Goal: Information Seeking & Learning: Find specific fact

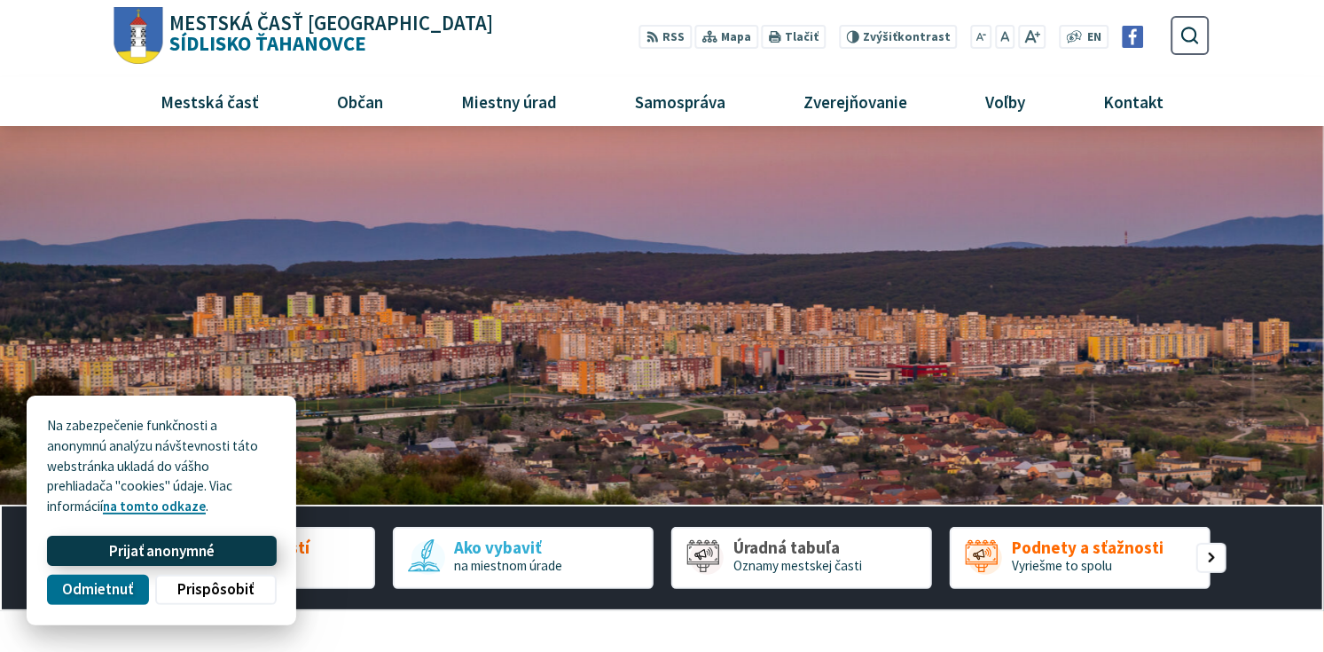
click at [202, 548] on span "Prijať anonymné" at bounding box center [162, 551] width 106 height 19
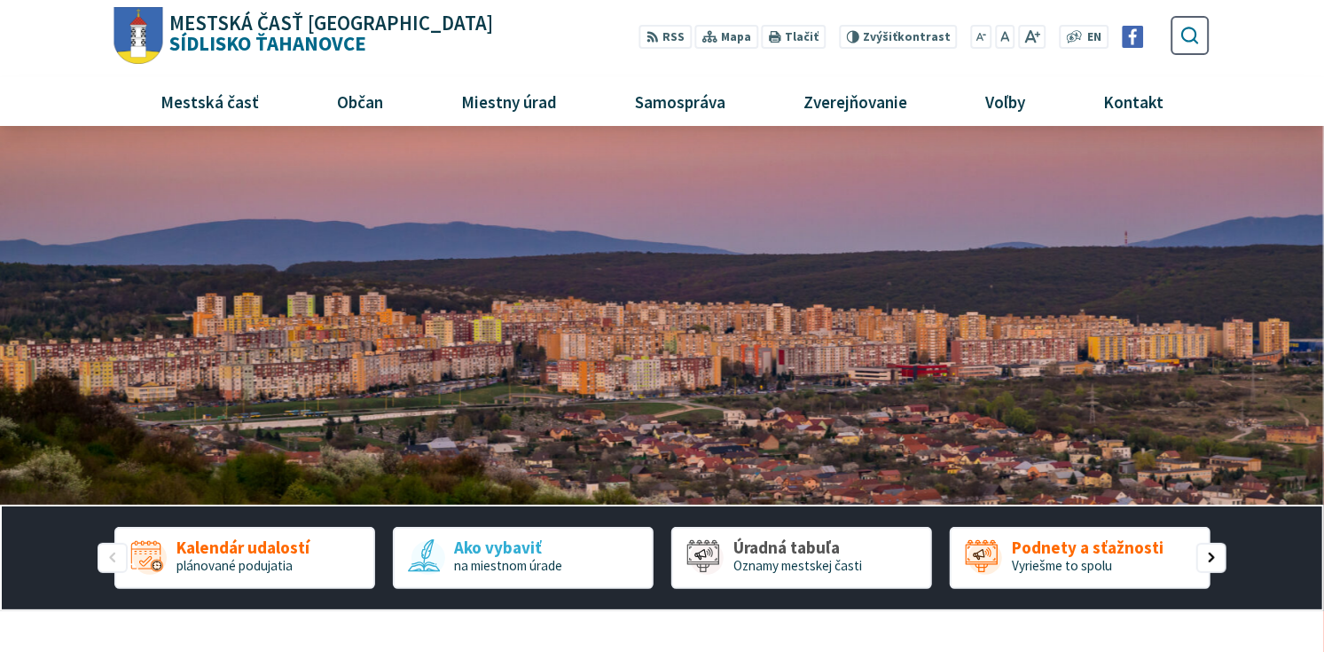
click at [1186, 35] on icon "submit" at bounding box center [1189, 35] width 20 height 20
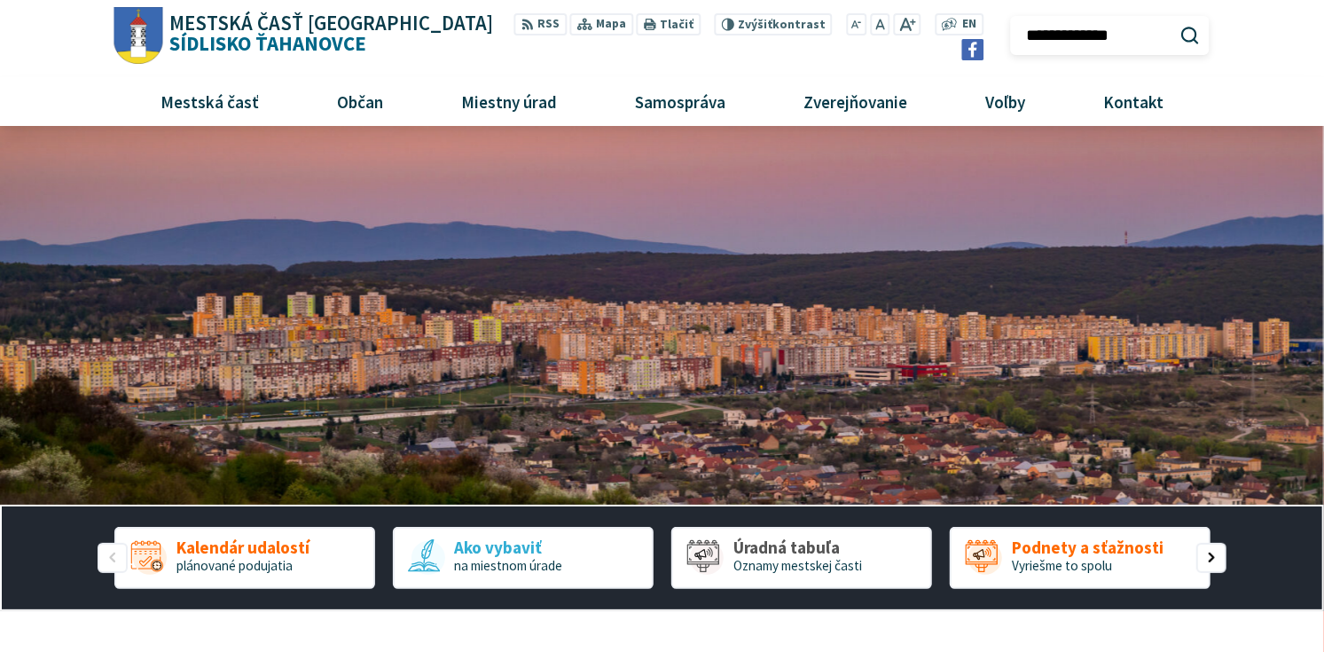
type input "**********"
click at [1174, 20] on button "Odoslať vyhľadávací formulár" at bounding box center [1189, 35] width 30 height 30
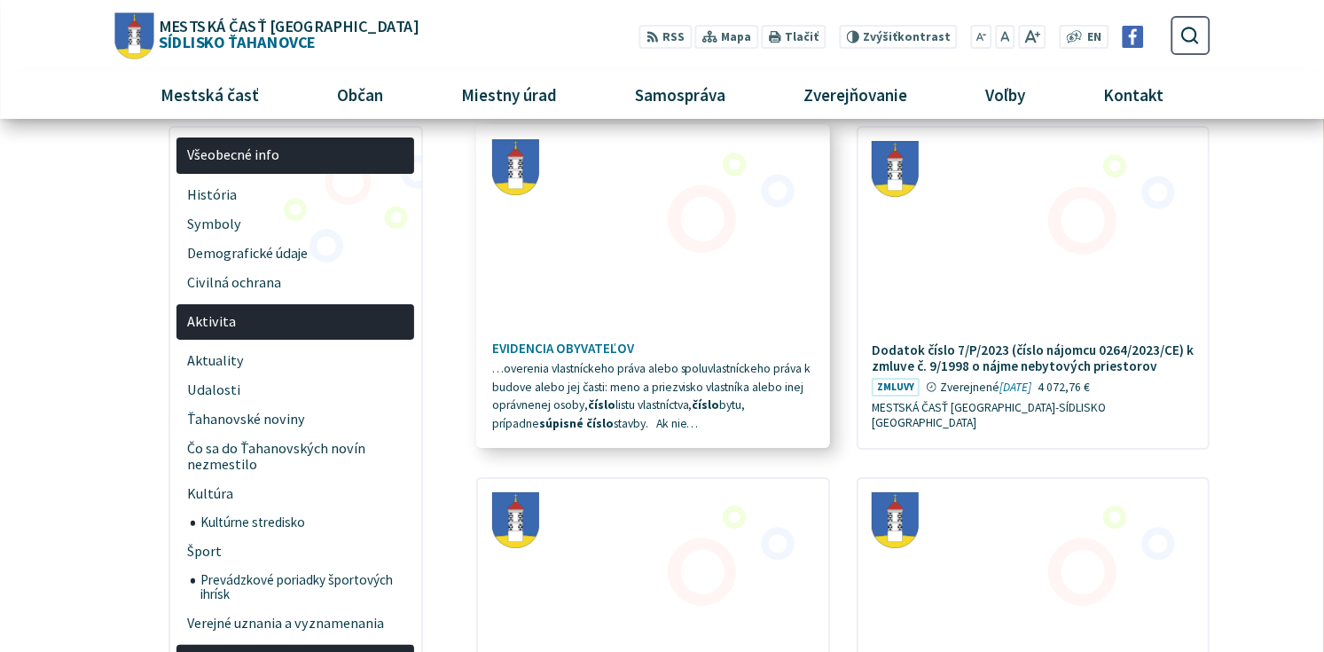
click at [645, 371] on span "…overenia vlastníckeho práva alebo spoluvlastníckeho práva k budove alebo jej č…" at bounding box center [651, 396] width 319 height 70
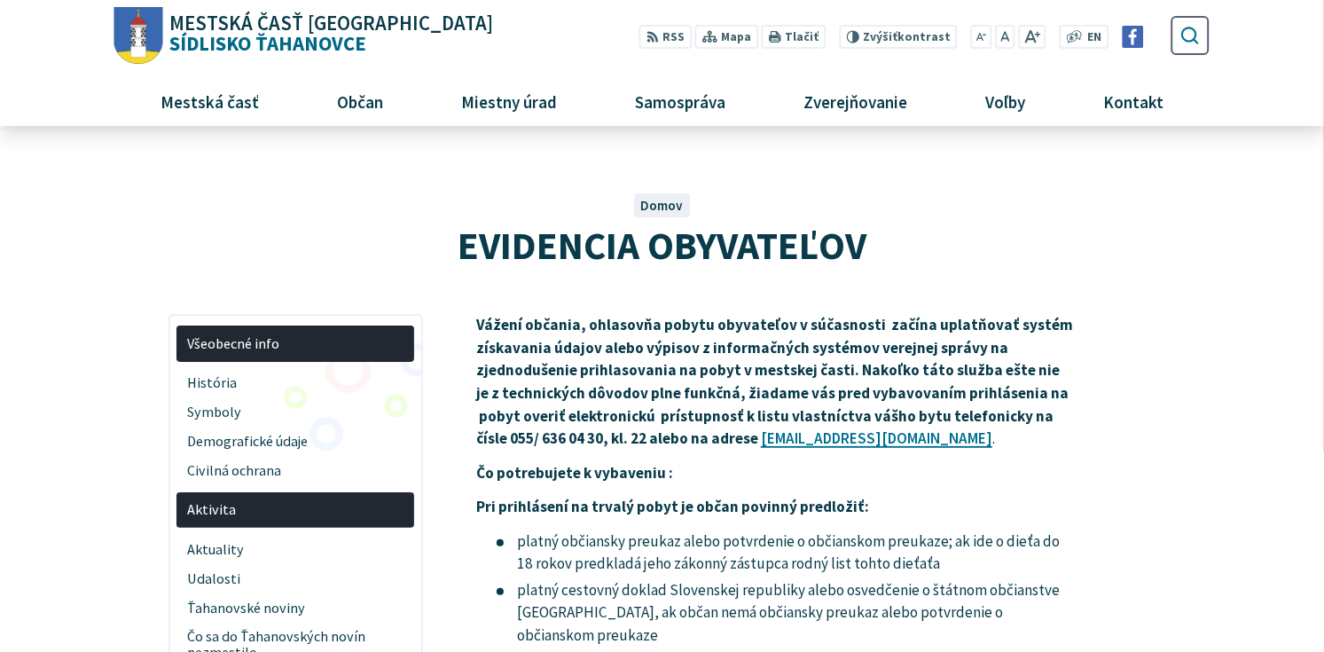
click at [1185, 31] on use "submit" at bounding box center [1190, 36] width 18 height 18
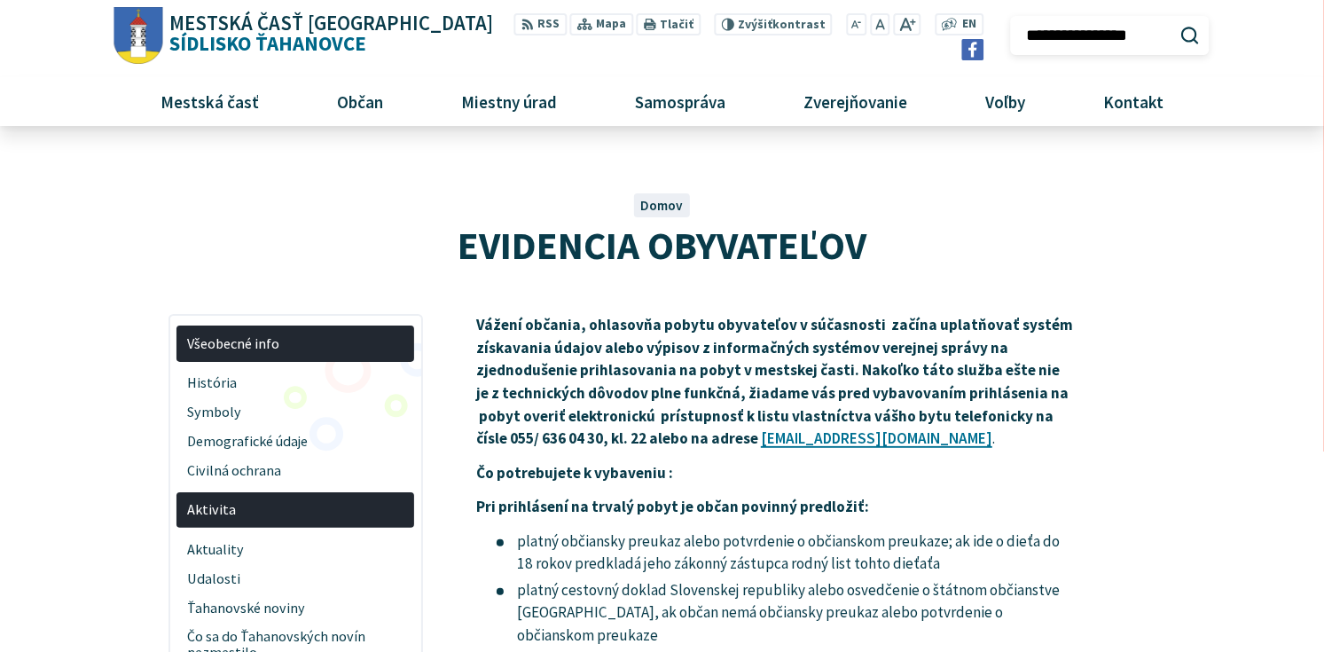
type input "**********"
click at [1174, 20] on button "Odoslať vyhľadávací formulár" at bounding box center [1189, 35] width 30 height 30
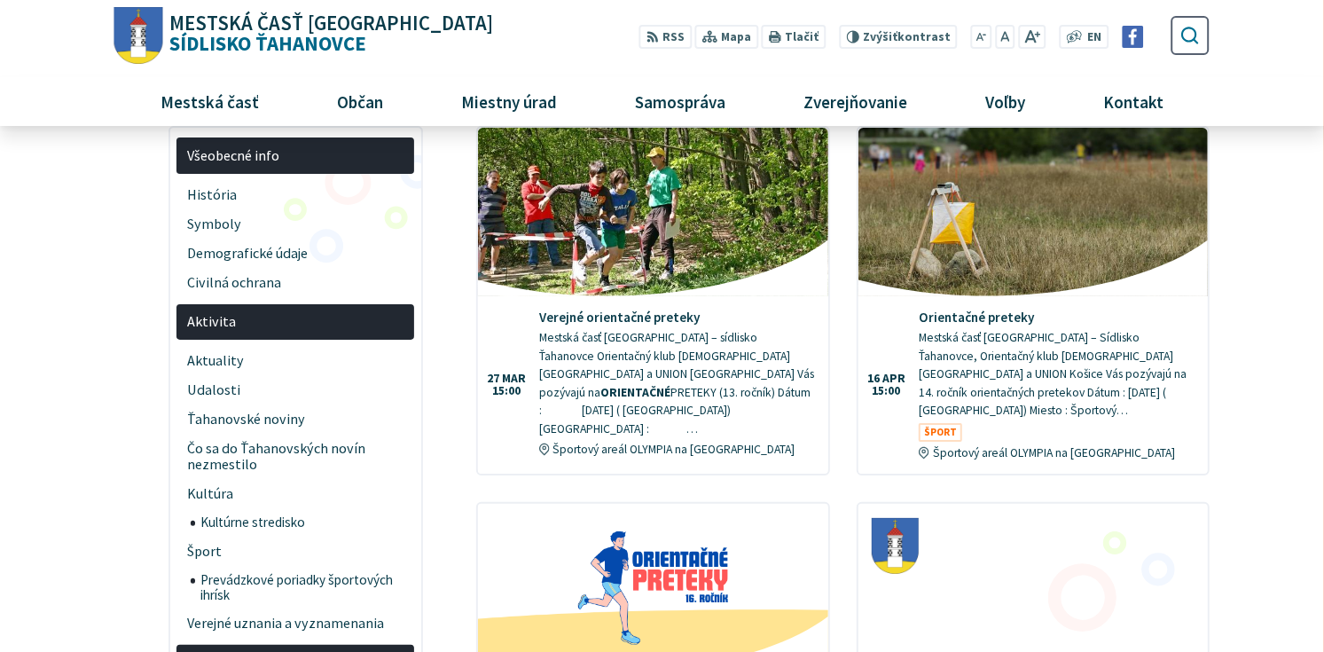
click at [1186, 35] on icon "submit" at bounding box center [1189, 35] width 20 height 20
click at [1187, 29] on icon "submit" at bounding box center [1189, 35] width 20 height 20
click at [1190, 31] on icon "submit" at bounding box center [1189, 35] width 20 height 20
